Goal: Find specific page/section: Find specific page/section

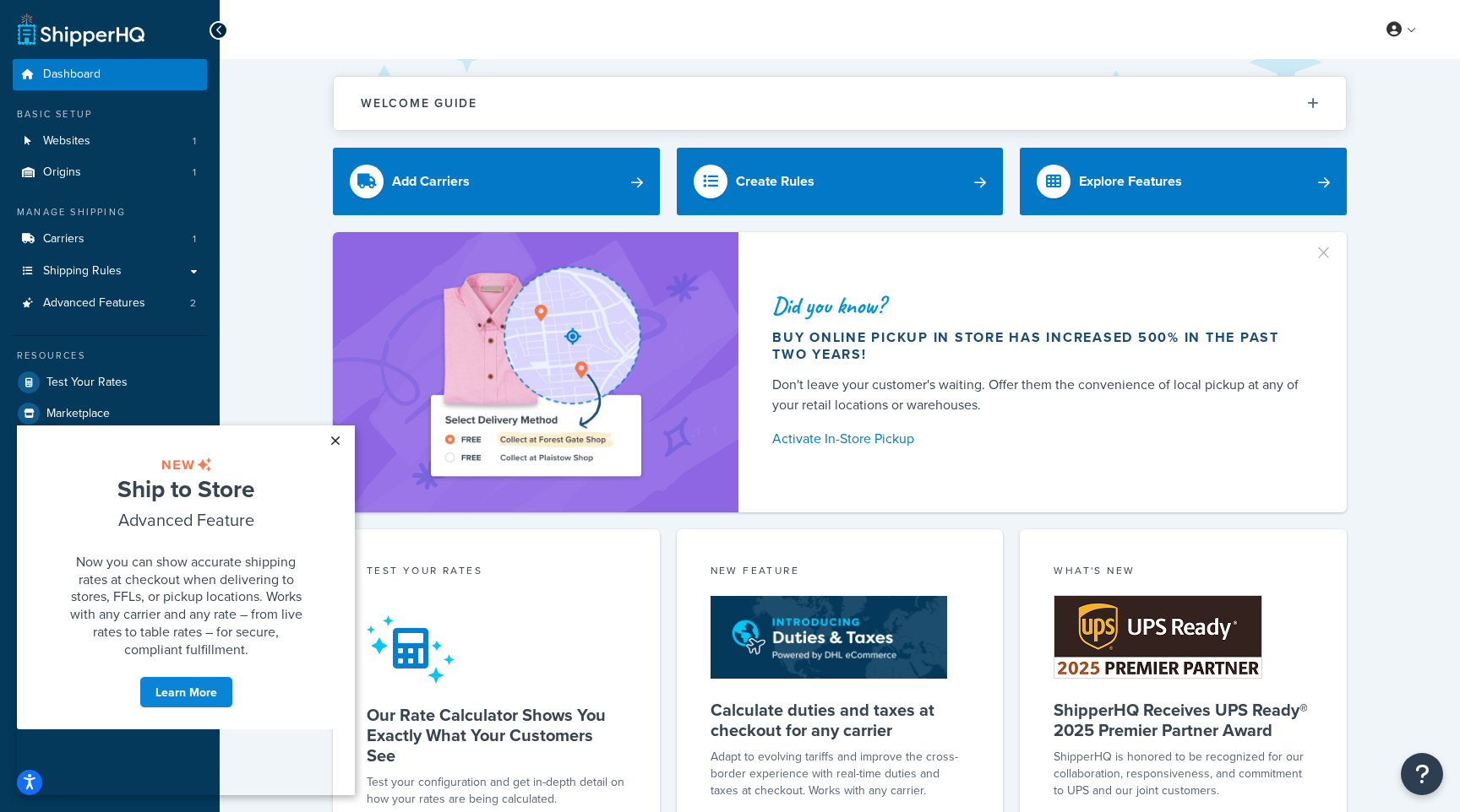
click at [336, 441] on link "×" at bounding box center [335, 441] width 29 height 30
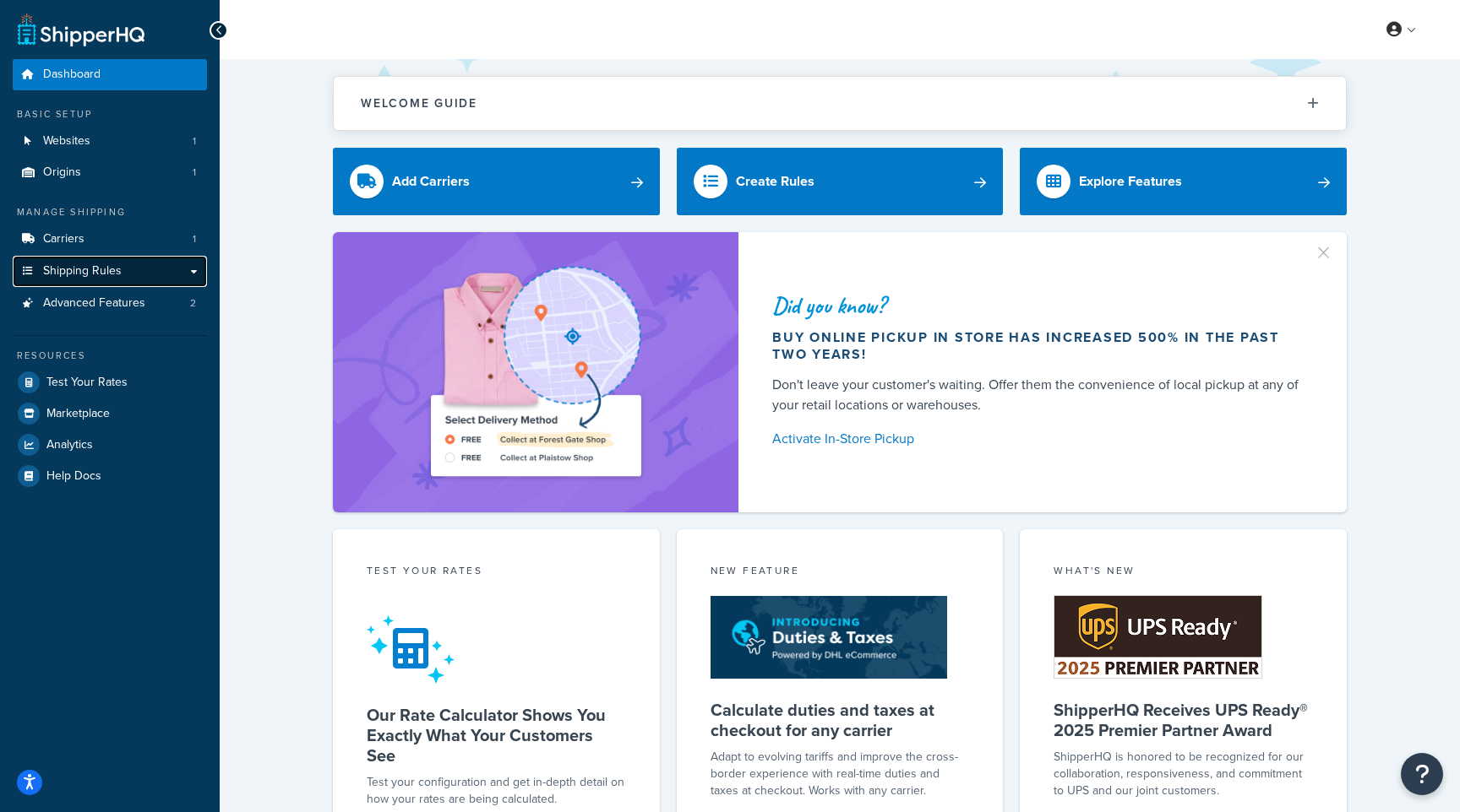
click at [195, 277] on link "Shipping Rules" at bounding box center [110, 271] width 195 height 31
click at [188, 274] on link "Shipping Rules" at bounding box center [110, 271] width 195 height 31
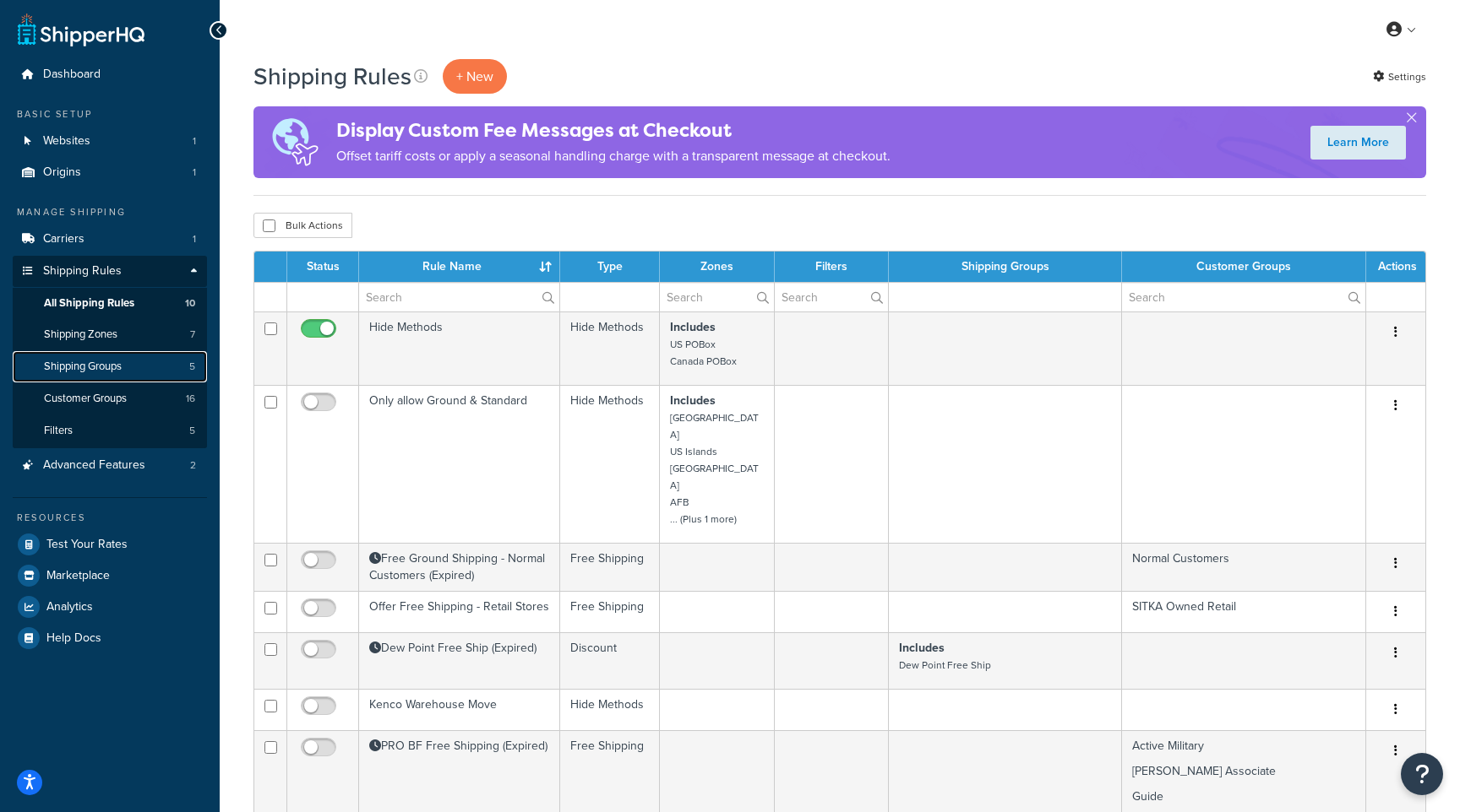
click at [112, 367] on span "Shipping Groups" at bounding box center [83, 367] width 78 height 15
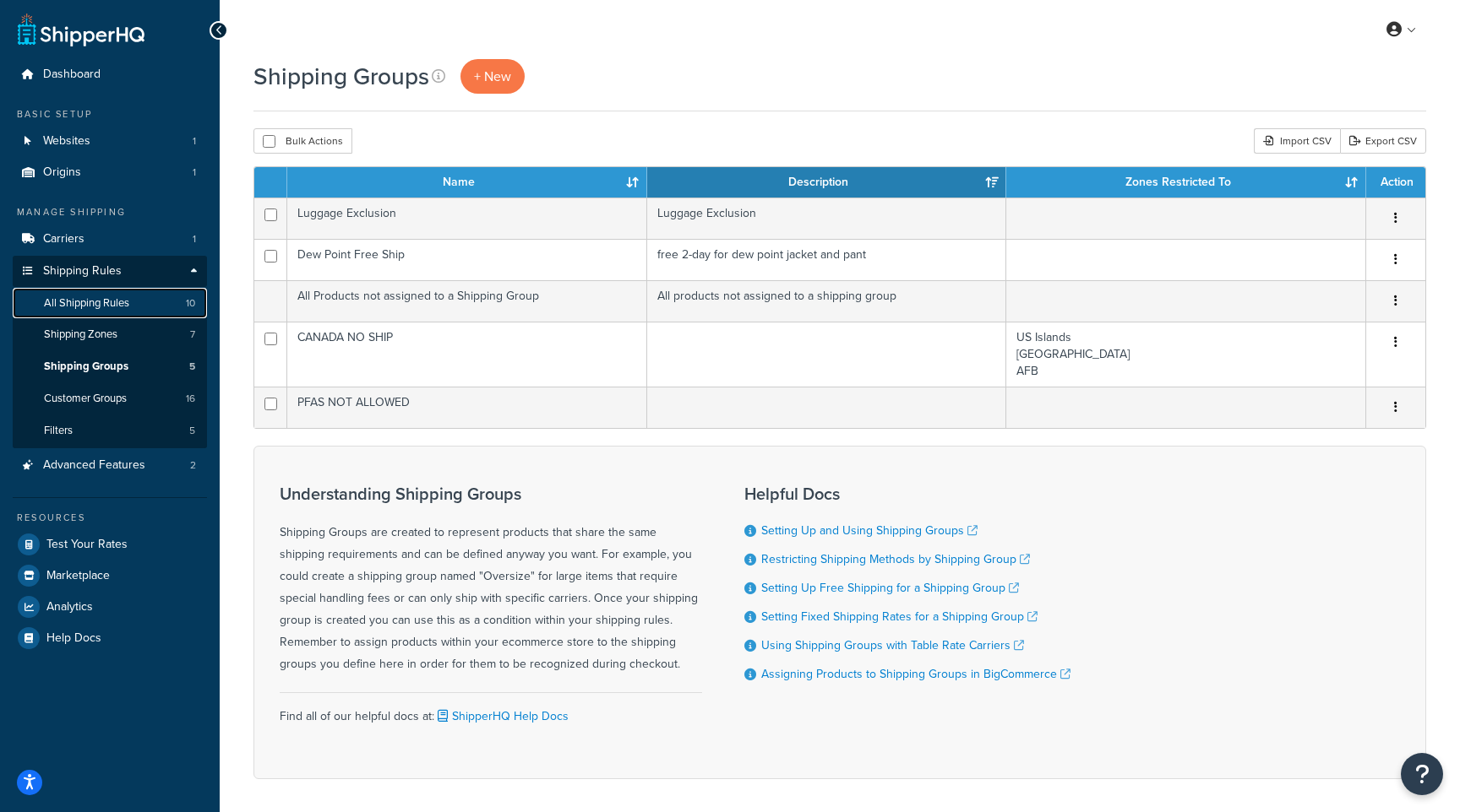
click at [131, 307] on link "All Shipping Rules 10" at bounding box center [110, 303] width 195 height 31
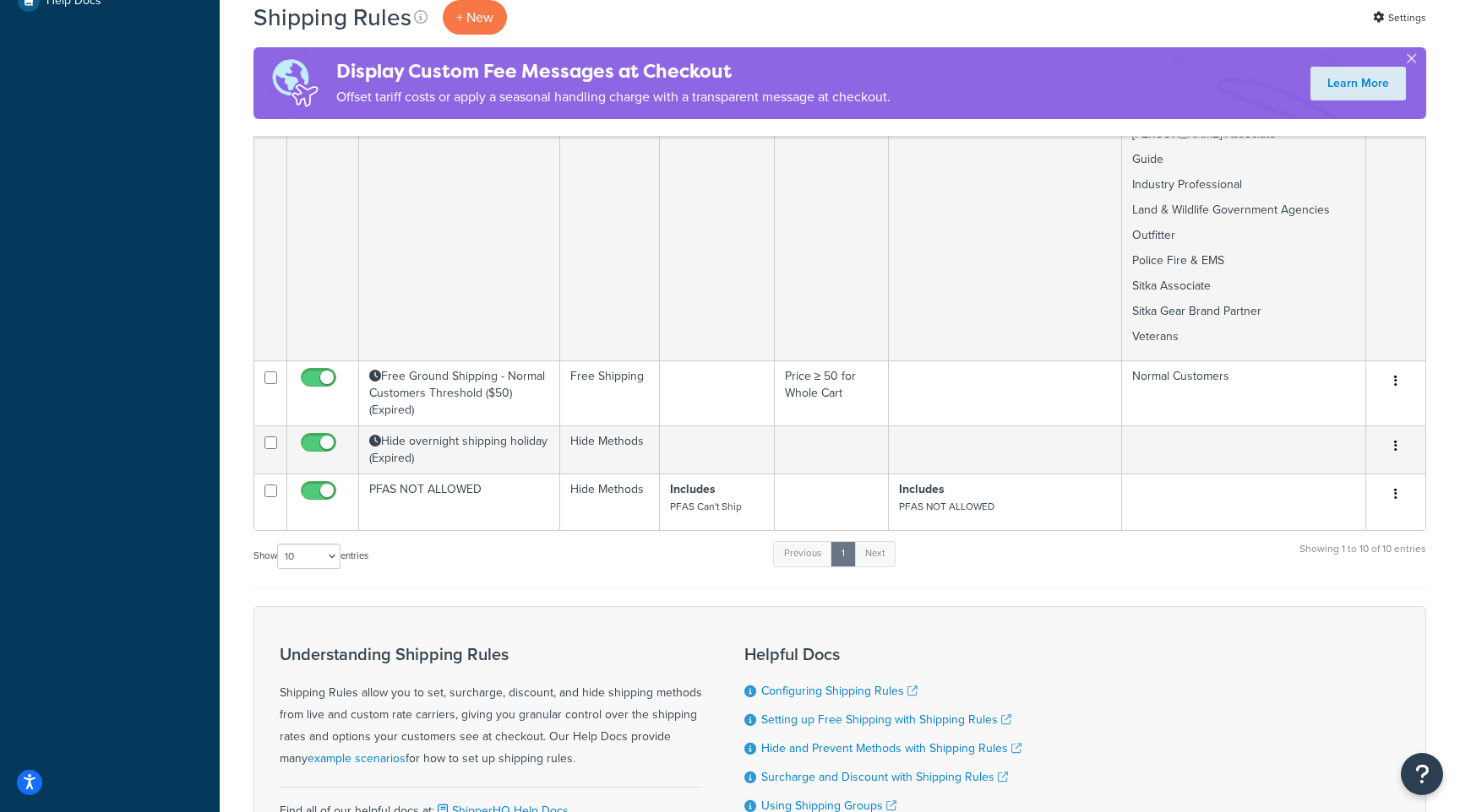
scroll to position [643, 0]
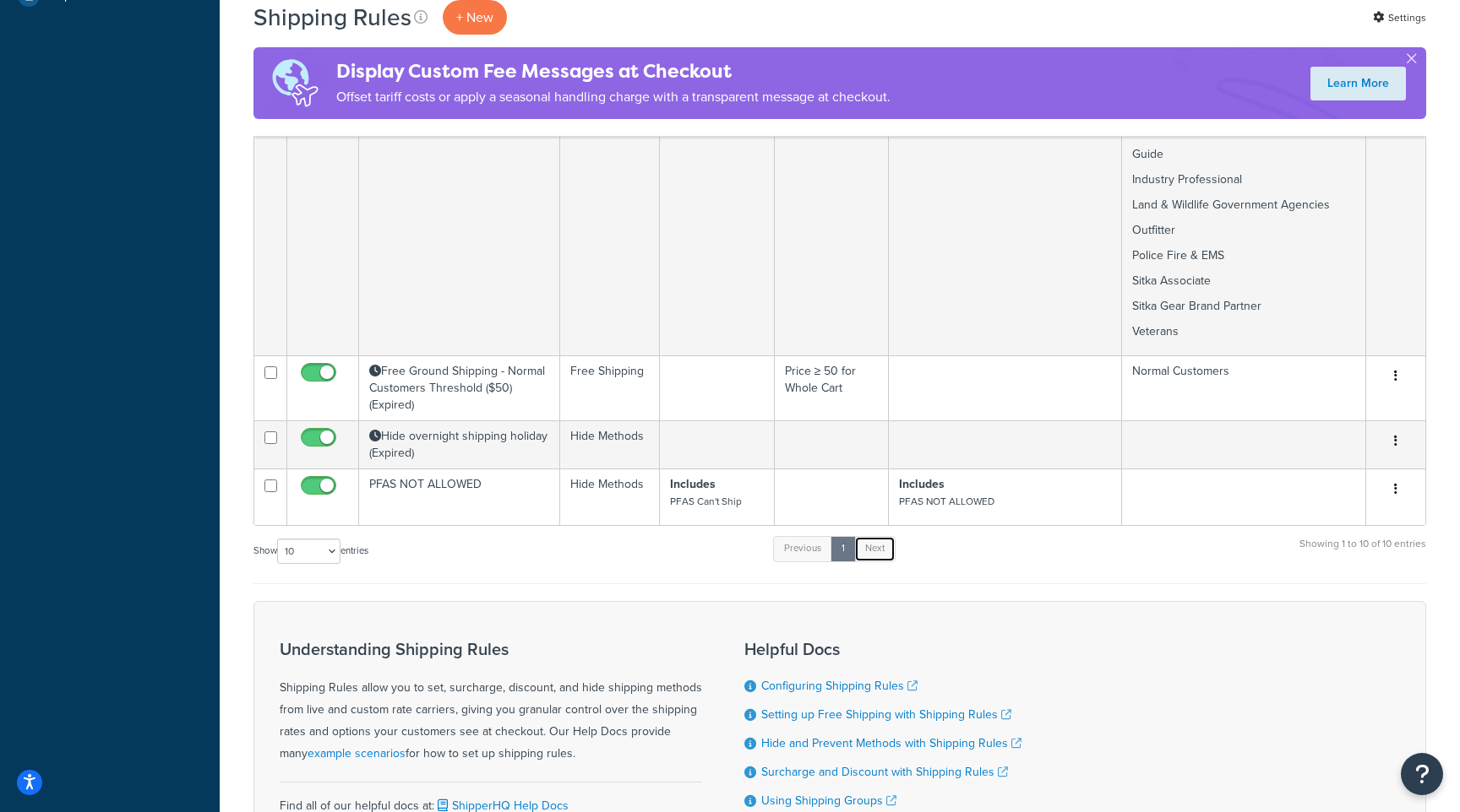
click at [874, 536] on link "Next" at bounding box center [874, 548] width 42 height 25
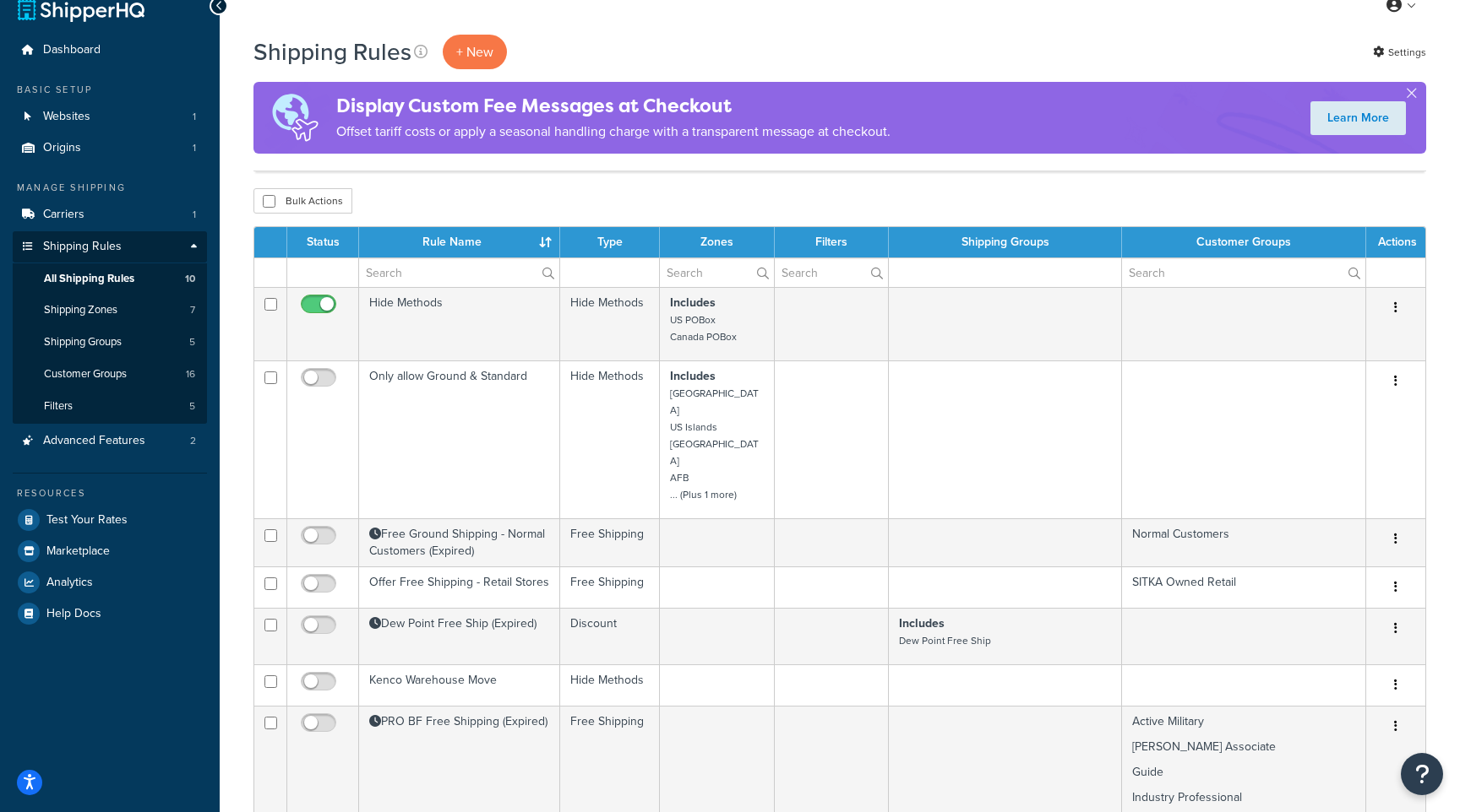
scroll to position [0, 0]
